Goal: Navigation & Orientation: Find specific page/section

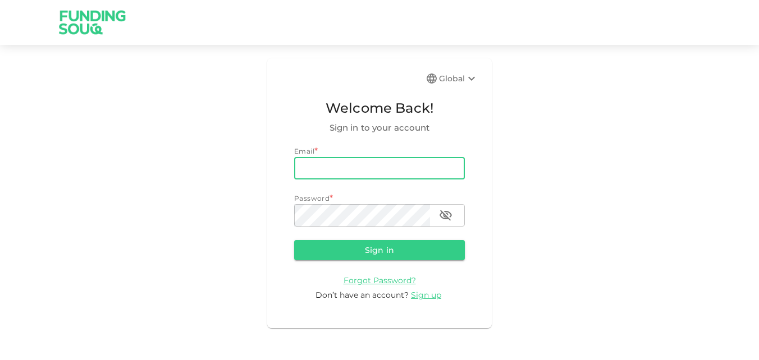
click at [321, 167] on input "email" at bounding box center [379, 168] width 171 height 22
type input "hellovishnuraj@gmail.com"
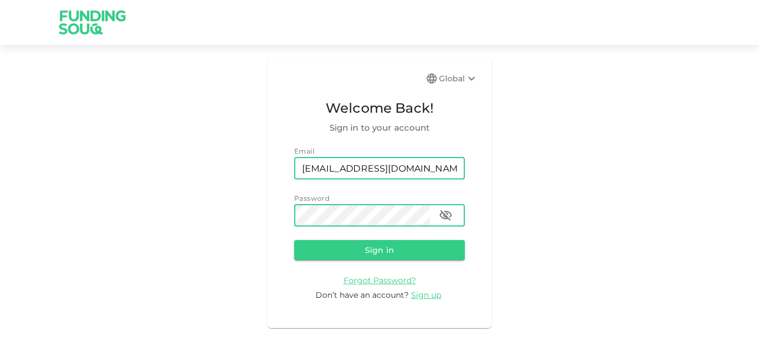
click at [294, 240] on button "Sign in" at bounding box center [379, 250] width 171 height 20
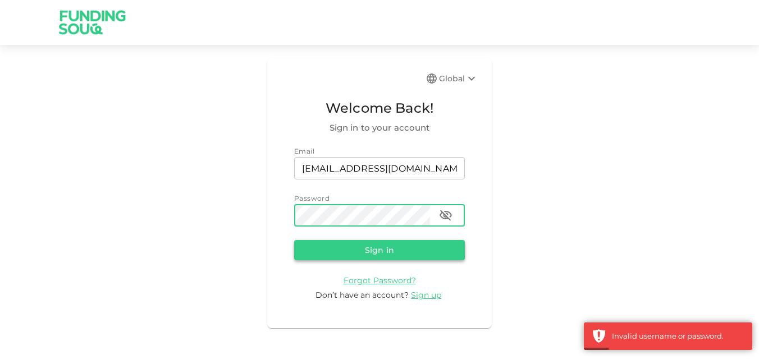
click at [369, 256] on button "Sign in" at bounding box center [379, 250] width 171 height 20
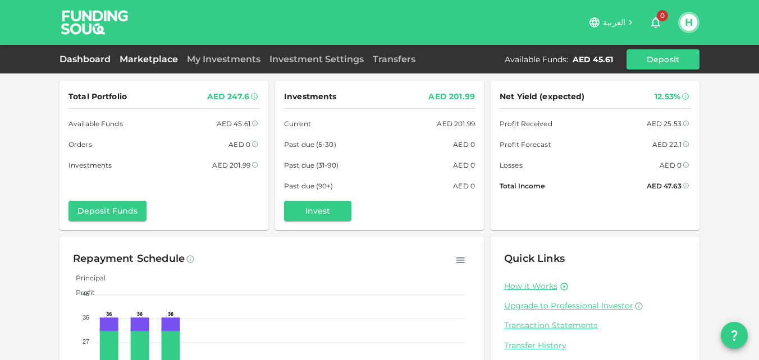
click at [135, 62] on link "Marketplace" at bounding box center [148, 59] width 67 height 11
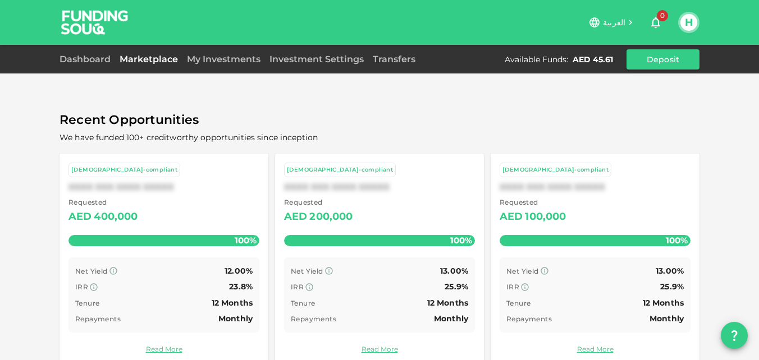
scroll to position [55, 0]
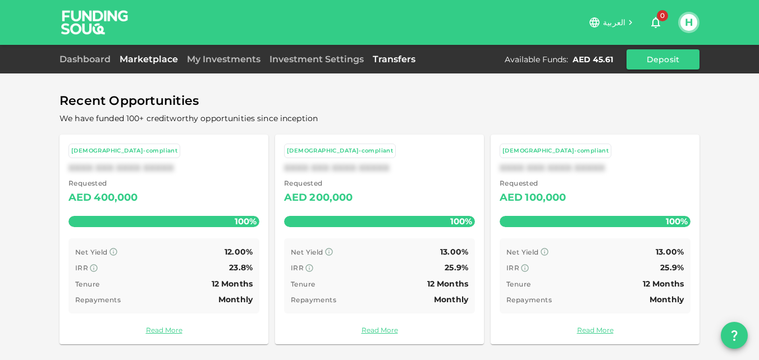
click at [405, 61] on link "Transfers" at bounding box center [394, 59] width 52 height 11
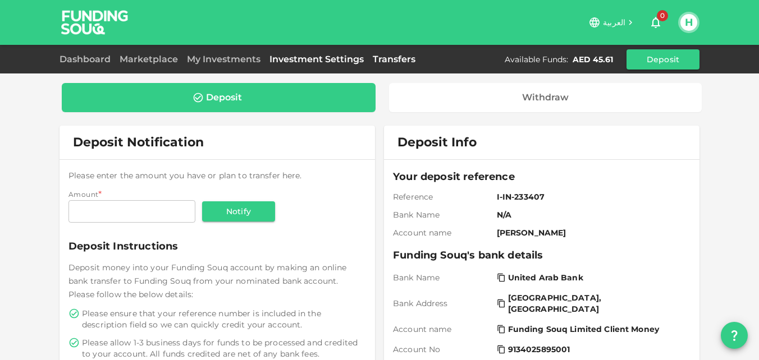
click at [345, 61] on link "Investment Settings" at bounding box center [316, 59] width 103 height 11
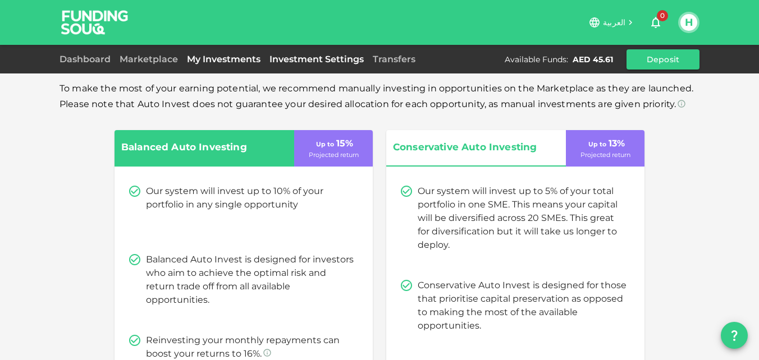
click at [232, 58] on link "My Investments" at bounding box center [223, 59] width 83 height 11
